Goal: Find specific page/section: Find specific page/section

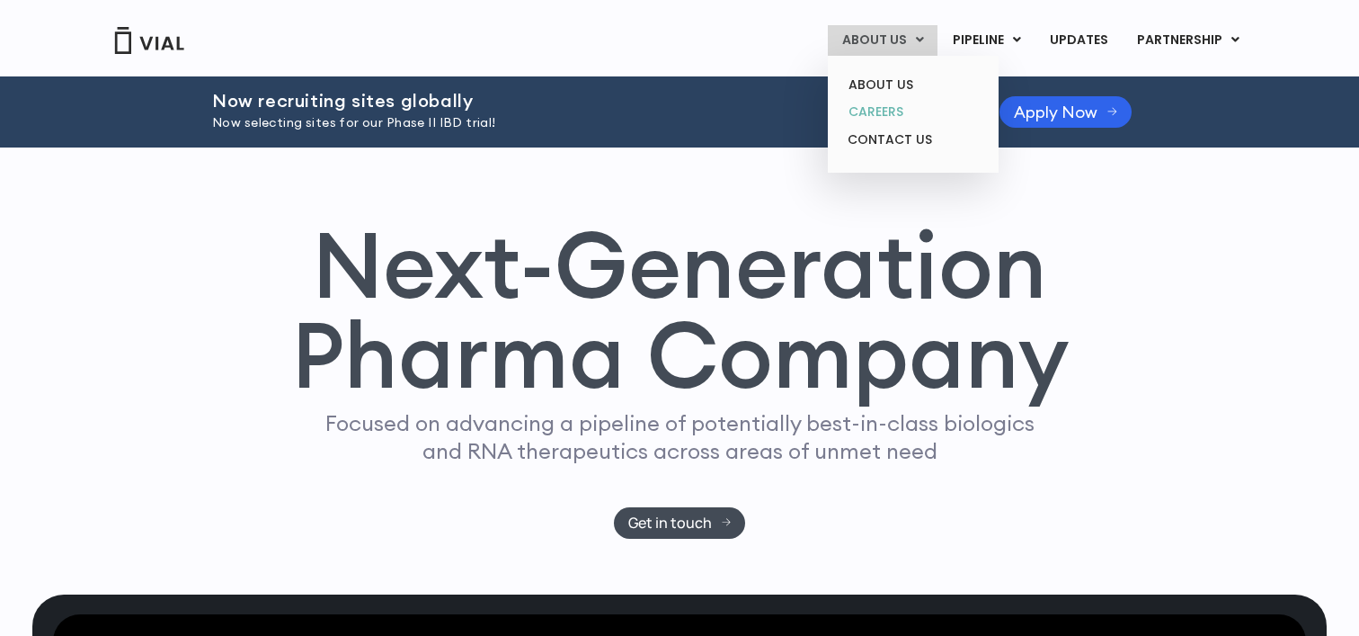
click at [893, 108] on link "CAREERS" at bounding box center [912, 112] width 157 height 28
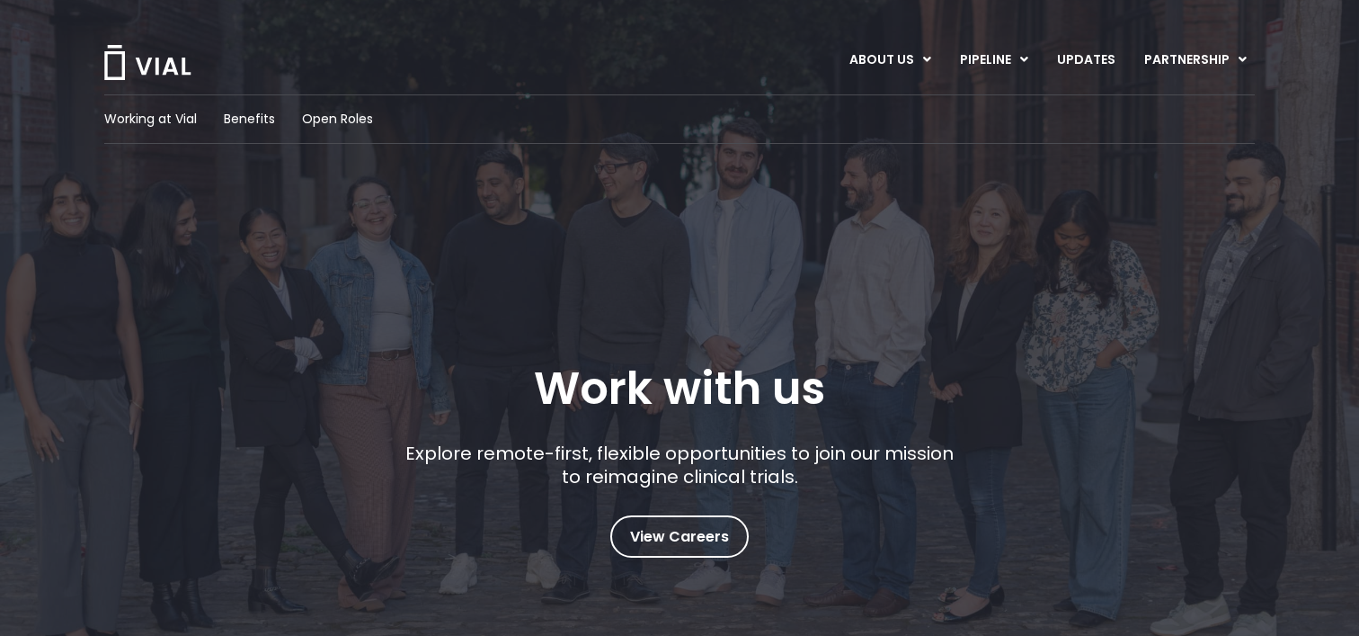
scroll to position [68, 0]
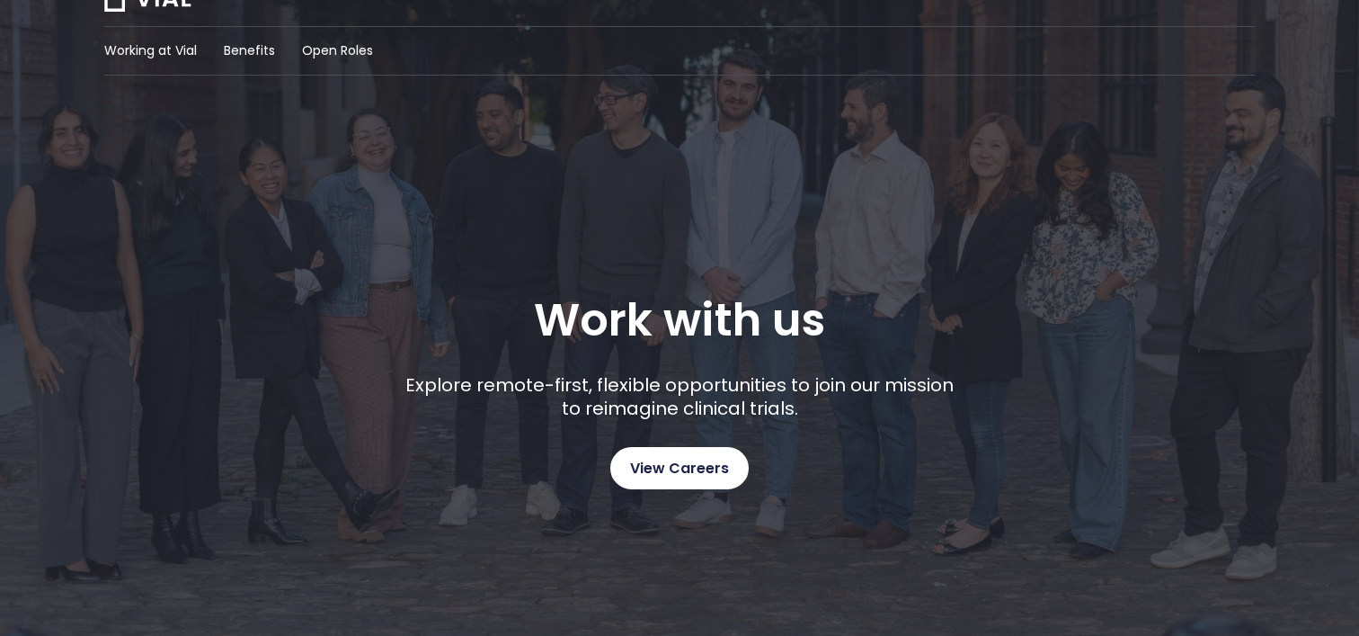
click at [719, 475] on span "View Careers" at bounding box center [679, 468] width 99 height 23
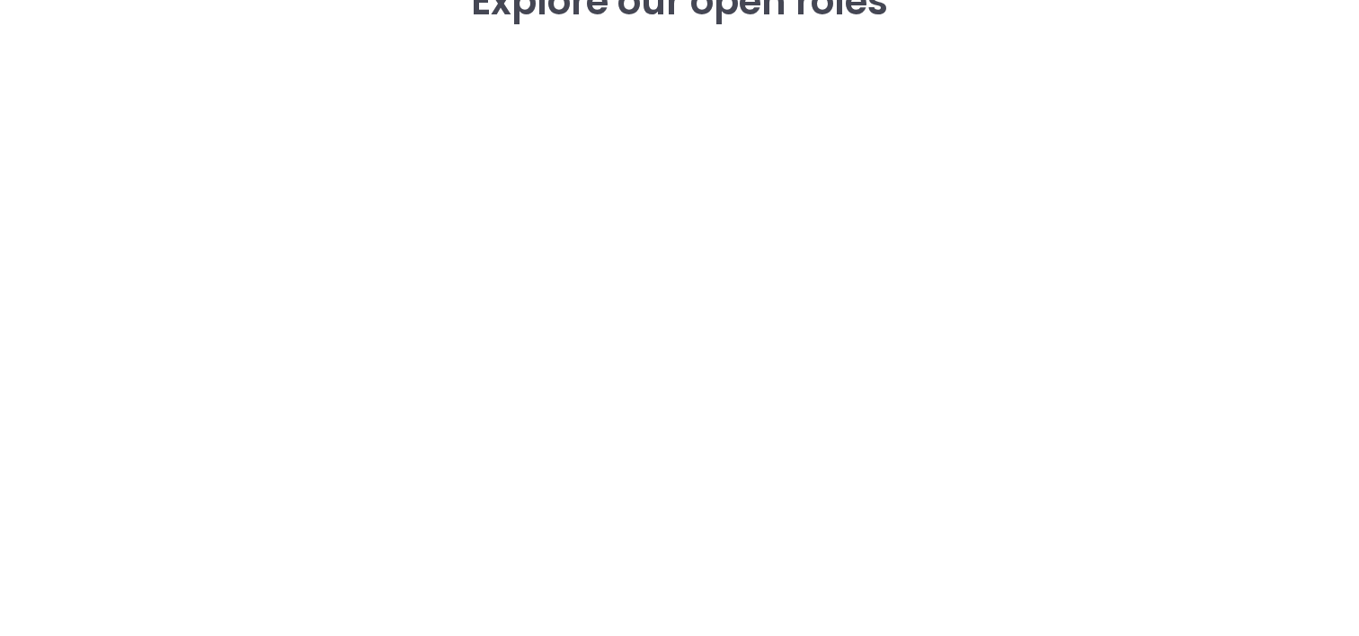
scroll to position [2628, 0]
